Goal: Register for event/course

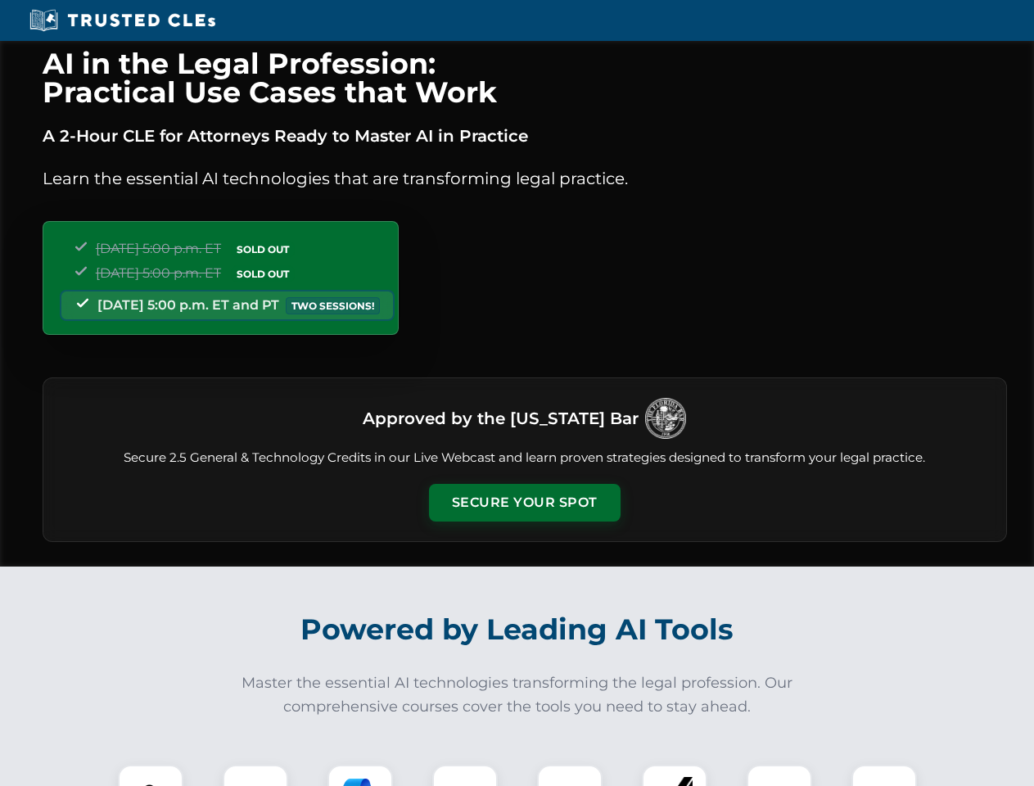
click at [524, 503] on button "Secure Your Spot" at bounding box center [525, 503] width 192 height 38
click at [151, 775] on img at bounding box center [150, 797] width 47 height 47
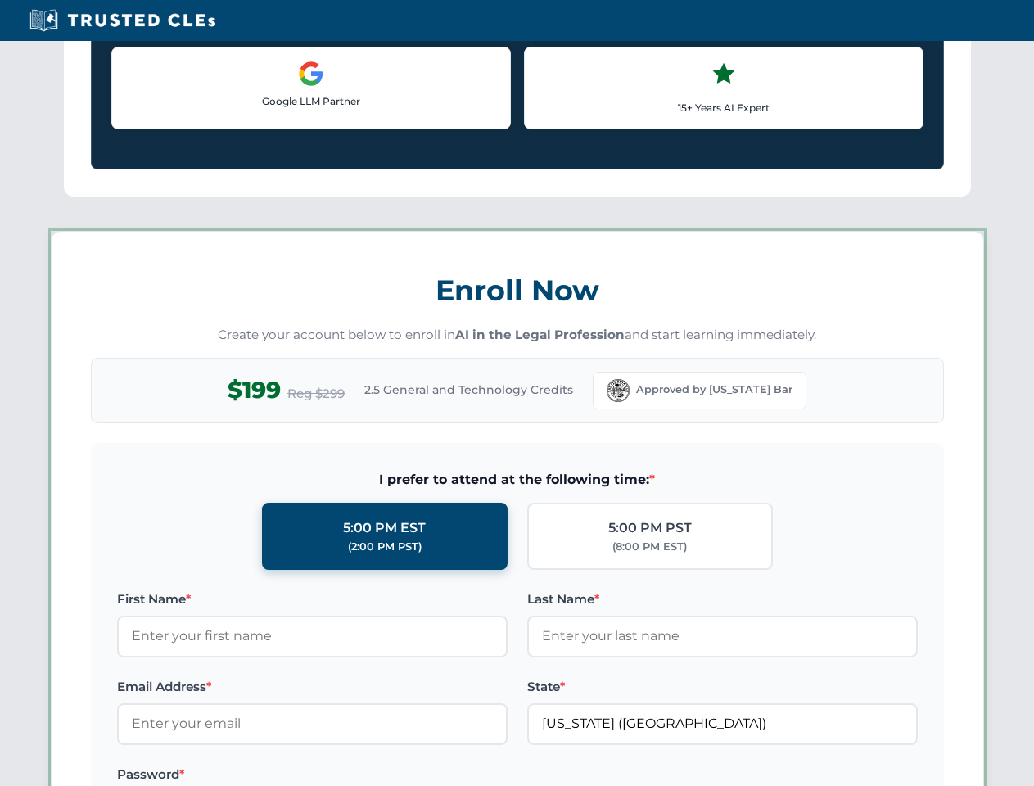
click at [360, 775] on label "Password *" at bounding box center [312, 775] width 391 height 20
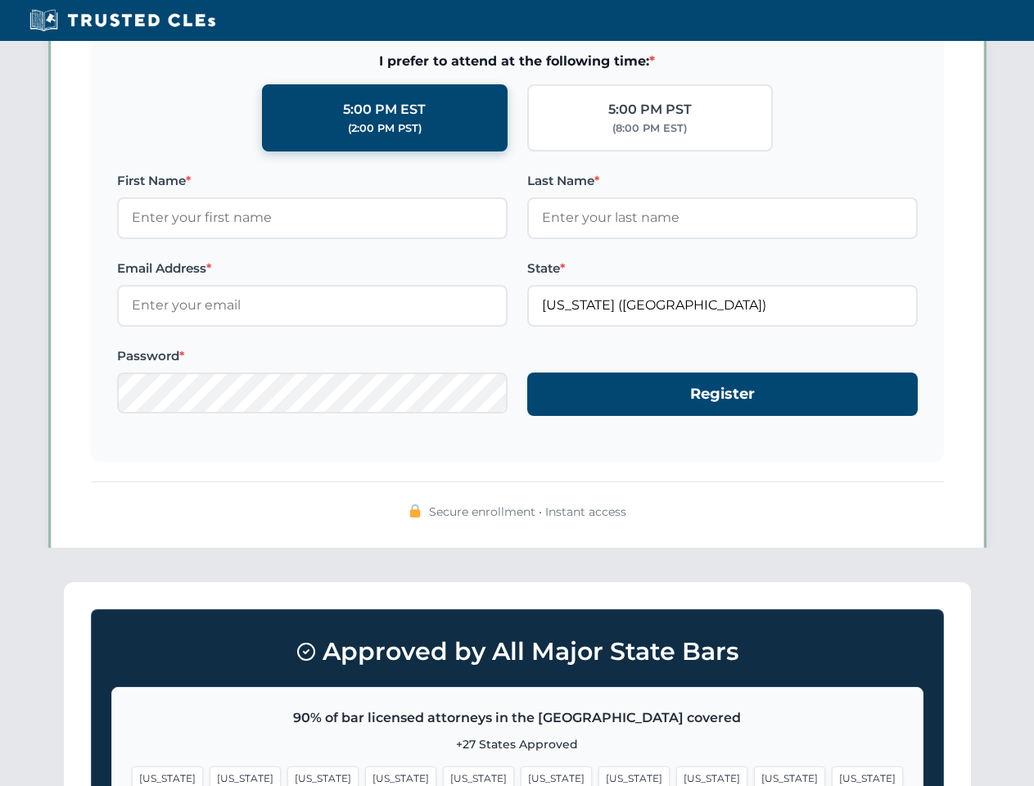
click at [754, 775] on span "[US_STATE]" at bounding box center [789, 778] width 71 height 24
